Goal: Communication & Community: Participate in discussion

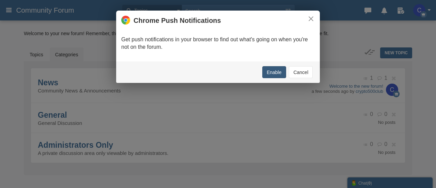
click at [271, 71] on button "Enable" at bounding box center [274, 72] width 24 height 12
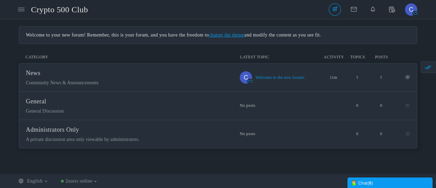
click at [276, 80] on link "Welcome to the new forum!" at bounding box center [279, 77] width 49 height 12
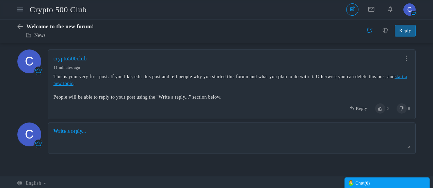
click at [48, 10] on span "Crypto 500 Club" at bounding box center [61, 10] width 62 height 16
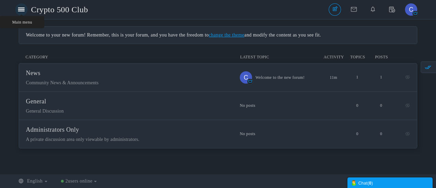
click at [21, 10] on icon at bounding box center [21, 9] width 6 height 6
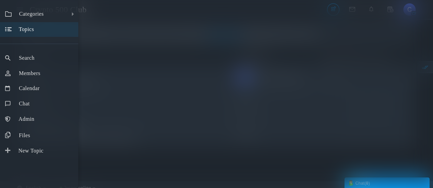
click at [34, 32] on span "Topics" at bounding box center [26, 29] width 15 height 6
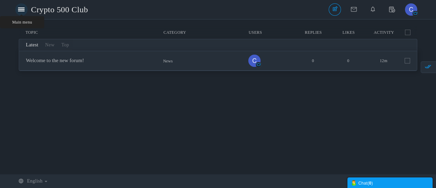
click at [23, 9] on icon at bounding box center [21, 9] width 6 height 6
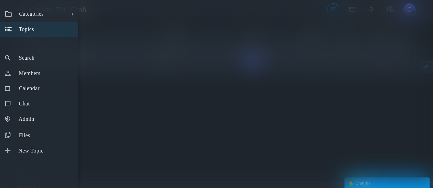
click at [30, 30] on span "Topics" at bounding box center [26, 29] width 15 height 6
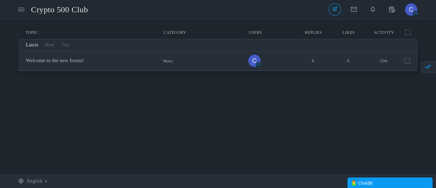
click at [49, 11] on span "Crypto 500 Club" at bounding box center [62, 10] width 62 height 16
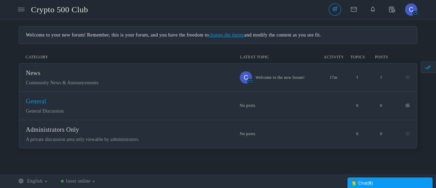
click at [46, 105] on span "General" at bounding box center [36, 101] width 20 height 7
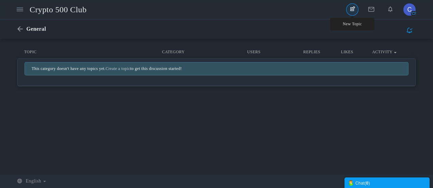
click at [354, 11] on link "New Topic" at bounding box center [352, 9] width 12 height 12
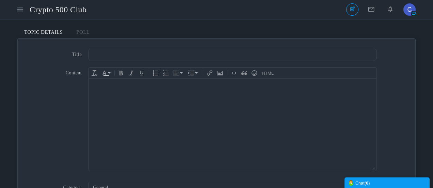
click at [264, 94] on body at bounding box center [232, 125] width 287 height 92
paste body
click at [134, 56] on input "text" at bounding box center [233, 55] width 288 height 12
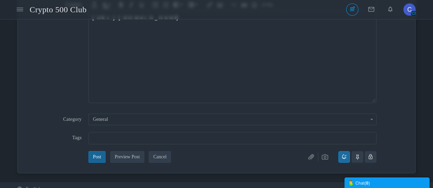
scroll to position [75, 0]
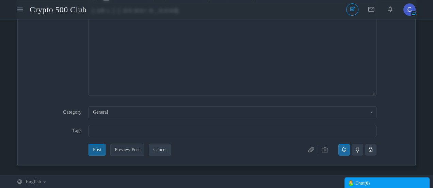
type input "C5C"
click at [129, 148] on button "Preview Post" at bounding box center [127, 150] width 34 height 12
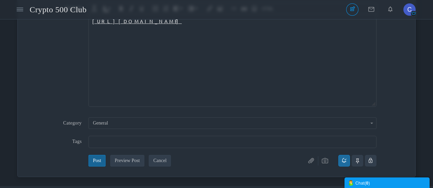
scroll to position [176, 0]
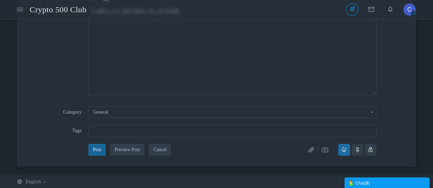
click at [97, 147] on button "Post" at bounding box center [97, 150] width 17 height 12
